Goal: Check status: Check status

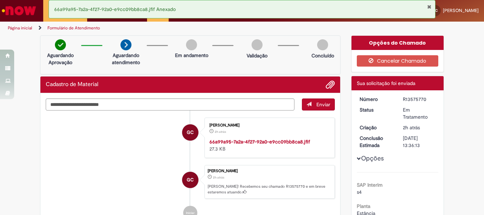
click at [151, 27] on ul "Página inicial Formulário de Atendimento" at bounding box center [161, 28] width 312 height 13
click at [428, 4] on button "Fechar Notificação" at bounding box center [429, 7] width 5 height 6
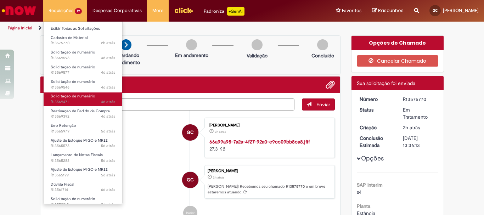
click at [84, 101] on span "4d atrás 4 dias atrás R13569471" at bounding box center [83, 102] width 64 height 6
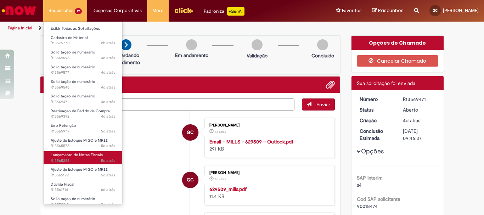
scroll to position [35, 0]
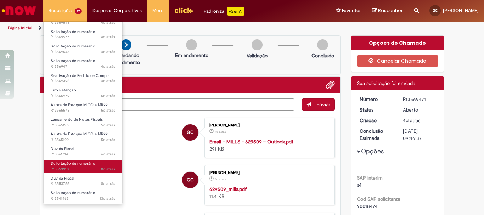
click at [73, 167] on span "8d atrás 8 dias atrás R13553910" at bounding box center [83, 169] width 64 height 6
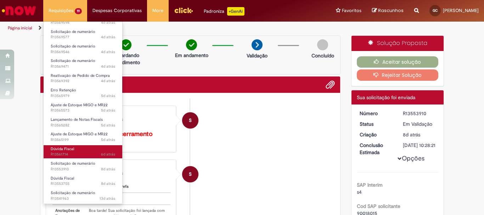
scroll to position [71, 0]
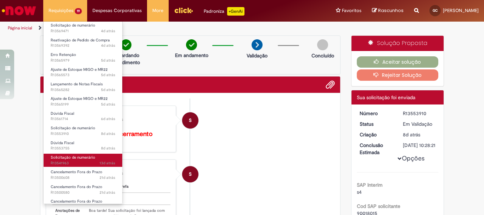
click at [79, 158] on span "Solicitação de numerário" at bounding box center [73, 157] width 45 height 5
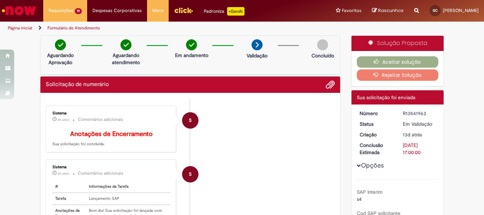
scroll to position [106, 0]
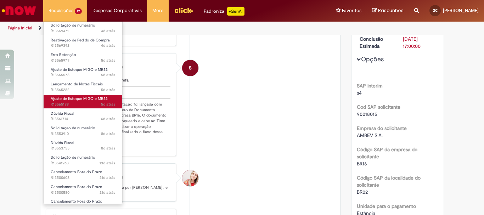
click at [71, 103] on span "5d atrás 5 dias atrás R13565199" at bounding box center [83, 105] width 64 height 6
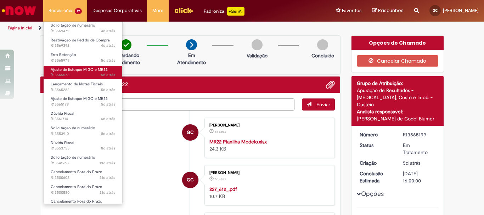
click at [73, 75] on span "5d atrás 5 dias atrás R13565573" at bounding box center [83, 75] width 64 height 6
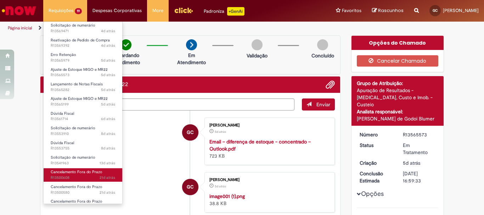
scroll to position [109, 0]
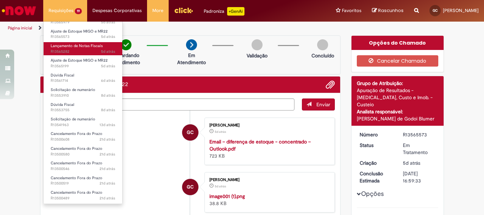
click at [83, 51] on span "5d atrás 5 dias atrás R13565282" at bounding box center [83, 52] width 64 height 6
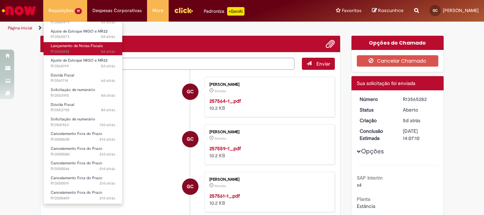
scroll to position [74, 0]
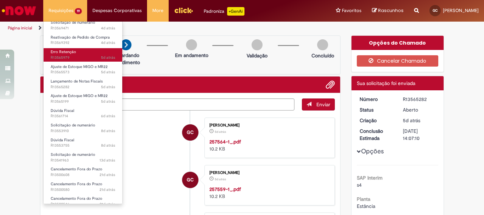
click at [73, 58] on span "5d atrás 5 dias atrás R13565979" at bounding box center [83, 58] width 64 height 6
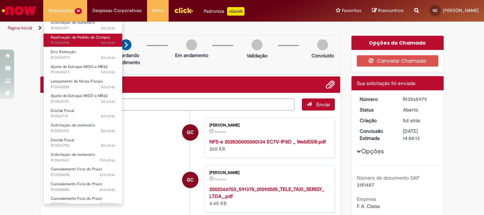
click at [90, 43] on span "4d atrás 4 dias atrás R13569392" at bounding box center [83, 43] width 64 height 6
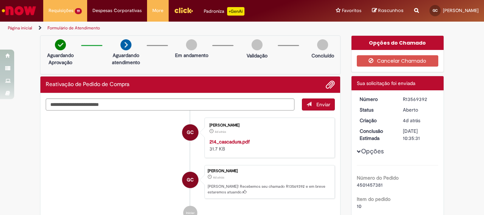
click at [308, 139] on div "214_cascadura.pdf 31.7 KB" at bounding box center [268, 145] width 118 height 14
